Goal: Information Seeking & Learning: Learn about a topic

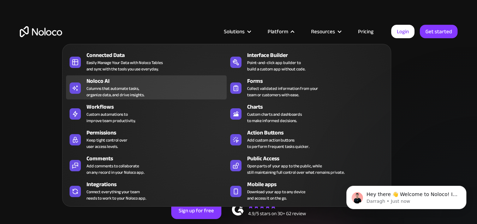
click at [128, 93] on div "Columns that automate tasks, organize data, and drive insights." at bounding box center [116, 91] width 58 height 13
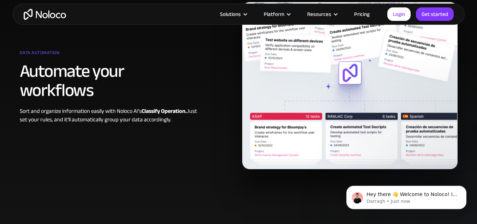
scroll to position [495, 0]
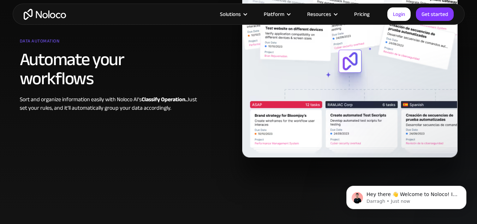
click at [364, 14] on link "Pricing" at bounding box center [361, 14] width 33 height 9
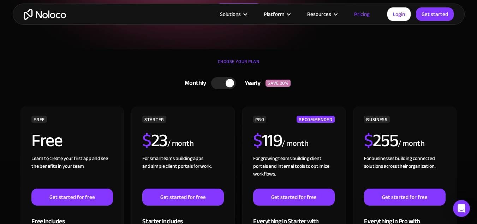
scroll to position [141, 0]
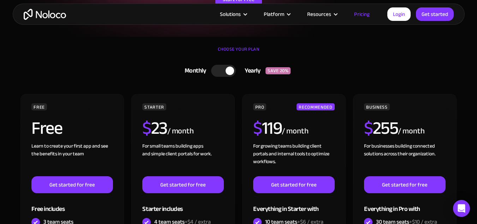
click at [222, 70] on div at bounding box center [223, 71] width 25 height 12
click at [230, 70] on div at bounding box center [226, 71] width 25 height 12
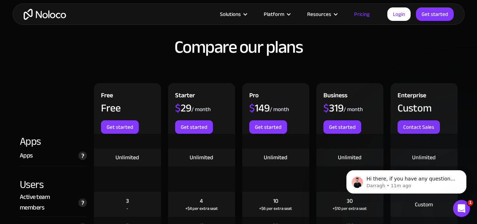
scroll to position [742, 0]
